Goal: Task Accomplishment & Management: Manage account settings

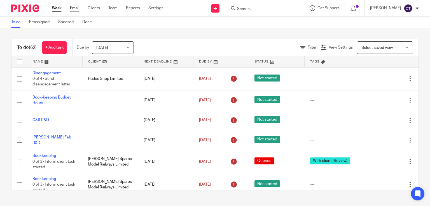
click at [72, 9] on link "Email" at bounding box center [74, 8] width 9 height 6
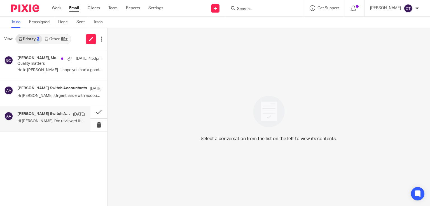
click at [42, 122] on p "Hi Vicky, i’ve reviewed the accounts for..." at bounding box center [50, 121] width 67 height 5
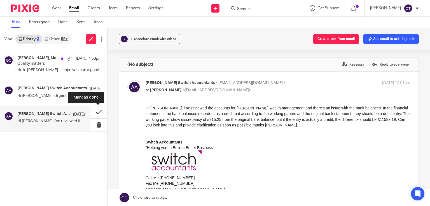
click at [95, 111] on button at bounding box center [98, 112] width 17 height 13
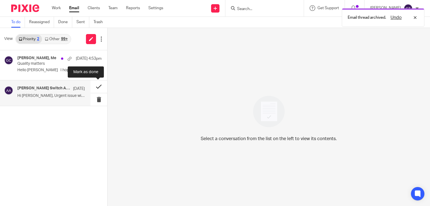
click at [94, 86] on button at bounding box center [98, 87] width 17 height 13
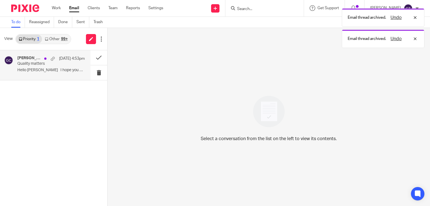
click at [39, 65] on p "Quality matters" at bounding box center [44, 64] width 54 height 5
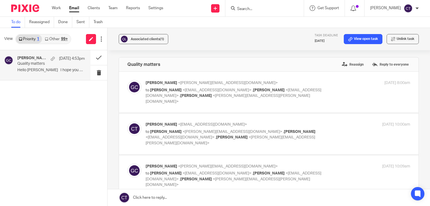
click at [49, 70] on p "Hello Clare I hope you had a good..." at bounding box center [50, 70] width 67 height 5
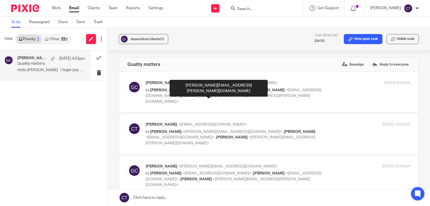
click at [177, 94] on span "<damon.millar@switchaccountants.co.uk>" at bounding box center [227, 99] width 164 height 10
checkbox input "true"
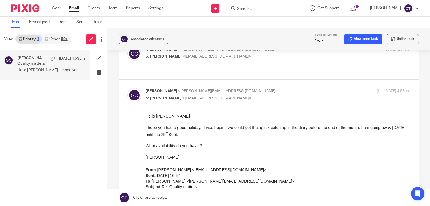
scroll to position [792, 0]
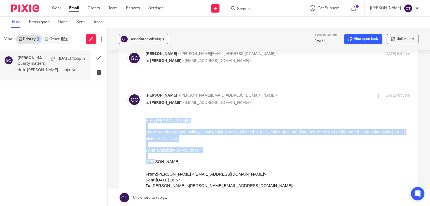
drag, startPoint x: 163, startPoint y: 160, endPoint x: 146, endPoint y: 121, distance: 43.1
click at [146, 121] on div "Hello Clare I hope you had a good holiday. I was hoping we could get that quick…" at bounding box center [277, 185] width 264 height 135
click at [157, 135] on p "I hope you had a good holiday. I was hoping we could get that quick catch up in…" at bounding box center [277, 135] width 264 height 13
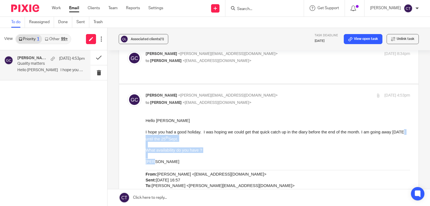
drag, startPoint x: 157, startPoint y: 135, endPoint x: 153, endPoint y: 160, distance: 25.2
click at [153, 160] on div "Hello Clare I hope you had a good holiday. I was hoping we could get that quick…" at bounding box center [277, 185] width 264 height 135
click at [161, 160] on p "Gail" at bounding box center [277, 162] width 264 height 6
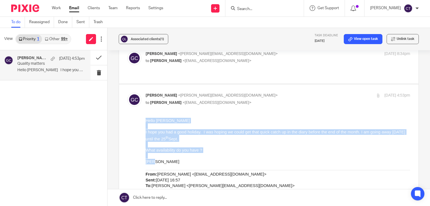
drag, startPoint x: 152, startPoint y: 162, endPoint x: 147, endPoint y: 119, distance: 43.4
click at [147, 119] on div "Hello Clare I hope you had a good holiday. I was hoping we could get that quick…" at bounding box center [277, 185] width 264 height 135
copy div "Hello Clare I hope you had a good holiday. I was hoping we could get that quick…"
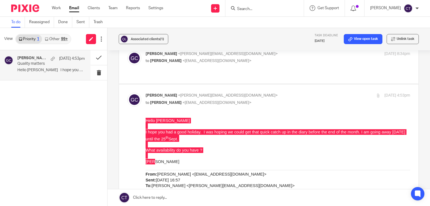
click at [152, 196] on link at bounding box center [268, 198] width 322 height 17
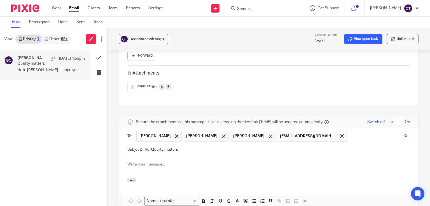
scroll to position [0, 0]
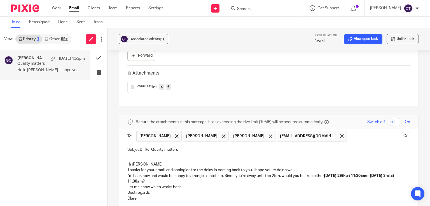
click at [124, 156] on div "Hi Gail, Thanks for your email, and apologies for the delay in coming back to y…" at bounding box center [268, 183] width 299 height 55
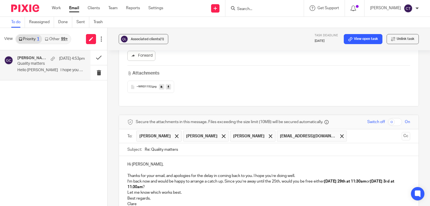
click at [124, 156] on div "Hi Gail, Thanks for your email, and apologies for the delay in coming back to y…" at bounding box center [268, 186] width 299 height 61
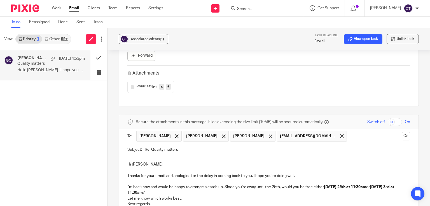
click at [123, 156] on div "Hi Gail, Thanks for your email, and apologies for the delay in coming back to y…" at bounding box center [268, 189] width 299 height 67
click at [124, 156] on div "Hi Gail, Thanks for your email, and apologies for the delay in coming back to y…" at bounding box center [268, 192] width 299 height 72
click at [126, 156] on div "Hi Gail, Thanks for your email, and apologies for the delay in coming back to y…" at bounding box center [268, 195] width 299 height 78
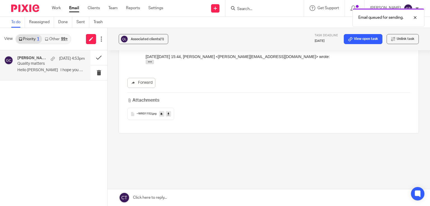
scroll to position [907, 0]
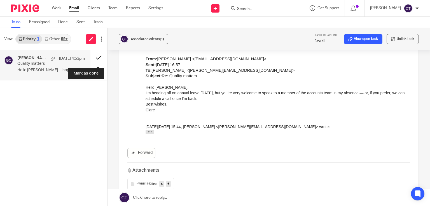
click at [97, 59] on button at bounding box center [98, 57] width 17 height 15
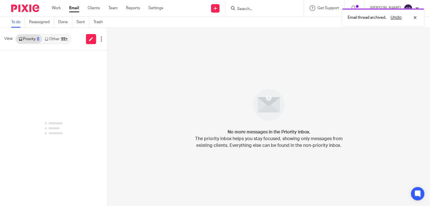
click at [59, 40] on link "Other 99+" at bounding box center [56, 39] width 28 height 9
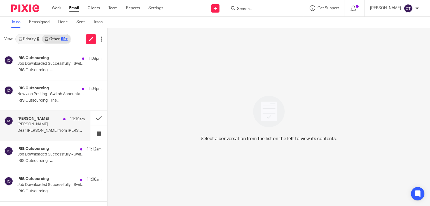
click at [43, 122] on div "Moneypenny 11:19am" at bounding box center [50, 120] width 67 height 6
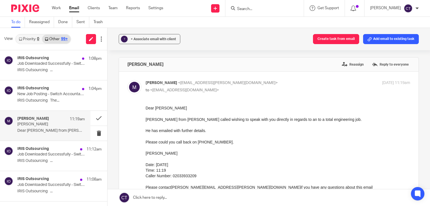
scroll to position [0, 0]
click at [43, 102] on p "IRIS Outsourcing The..." at bounding box center [50, 100] width 67 height 5
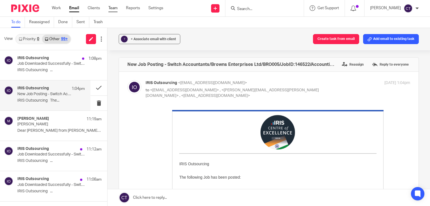
click at [115, 9] on link "Team" at bounding box center [112, 8] width 9 height 6
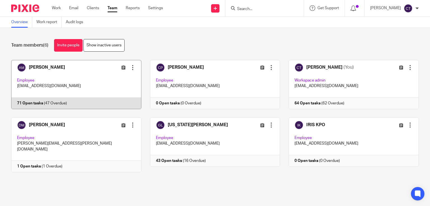
click at [130, 69] on div at bounding box center [133, 68] width 6 height 6
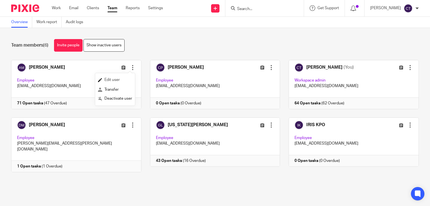
click at [115, 80] on span "Edit user" at bounding box center [111, 80] width 15 height 4
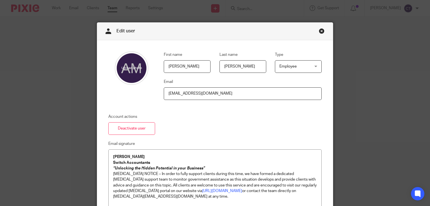
click at [197, 67] on input "[PERSON_NAME]" at bounding box center [187, 66] width 47 height 13
click at [131, 159] on p "[PERSON_NAME]" at bounding box center [215, 157] width 204 height 6
click at [182, 66] on input "[PERSON_NAME]" at bounding box center [187, 66] width 47 height 13
type input "A"
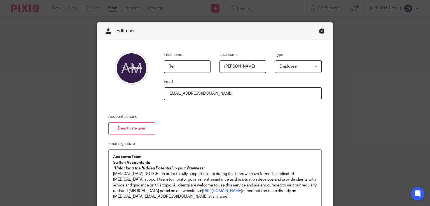
type input "R"
type input "Year"
type input "End"
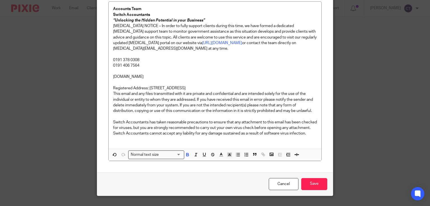
scroll to position [165, 0]
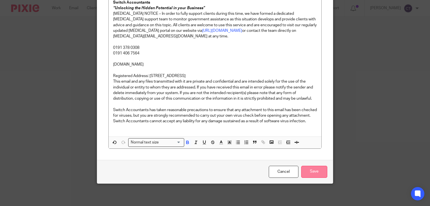
click at [314, 171] on input "Save" at bounding box center [314, 172] width 26 height 12
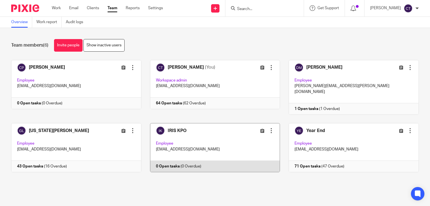
click at [268, 128] on div at bounding box center [271, 131] width 6 height 6
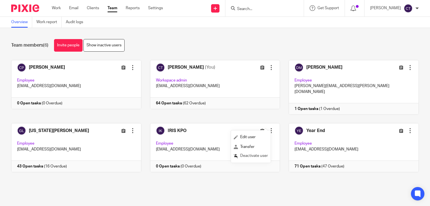
click at [248, 156] on span "Deactivate user" at bounding box center [254, 156] width 28 height 4
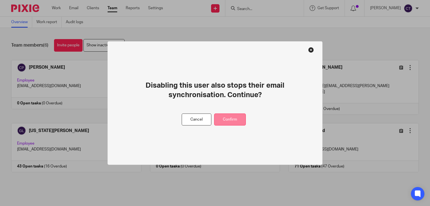
click at [234, 122] on button "Confirm" at bounding box center [230, 120] width 32 height 12
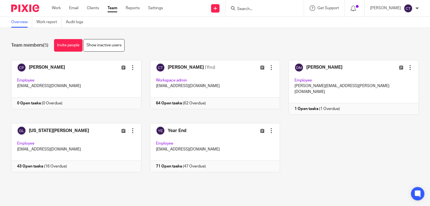
click at [417, 8] on div at bounding box center [416, 8] width 3 height 3
click at [395, 39] on span "Logout" at bounding box center [392, 39] width 13 height 4
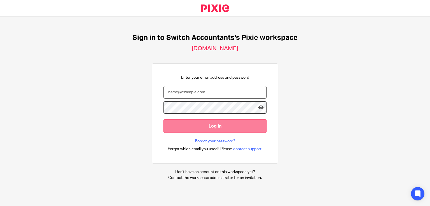
type input "[EMAIL_ADDRESS][DOMAIN_NAME]"
click at [204, 128] on input "Log in" at bounding box center [214, 126] width 103 height 14
